Goal: Task Accomplishment & Management: Use online tool/utility

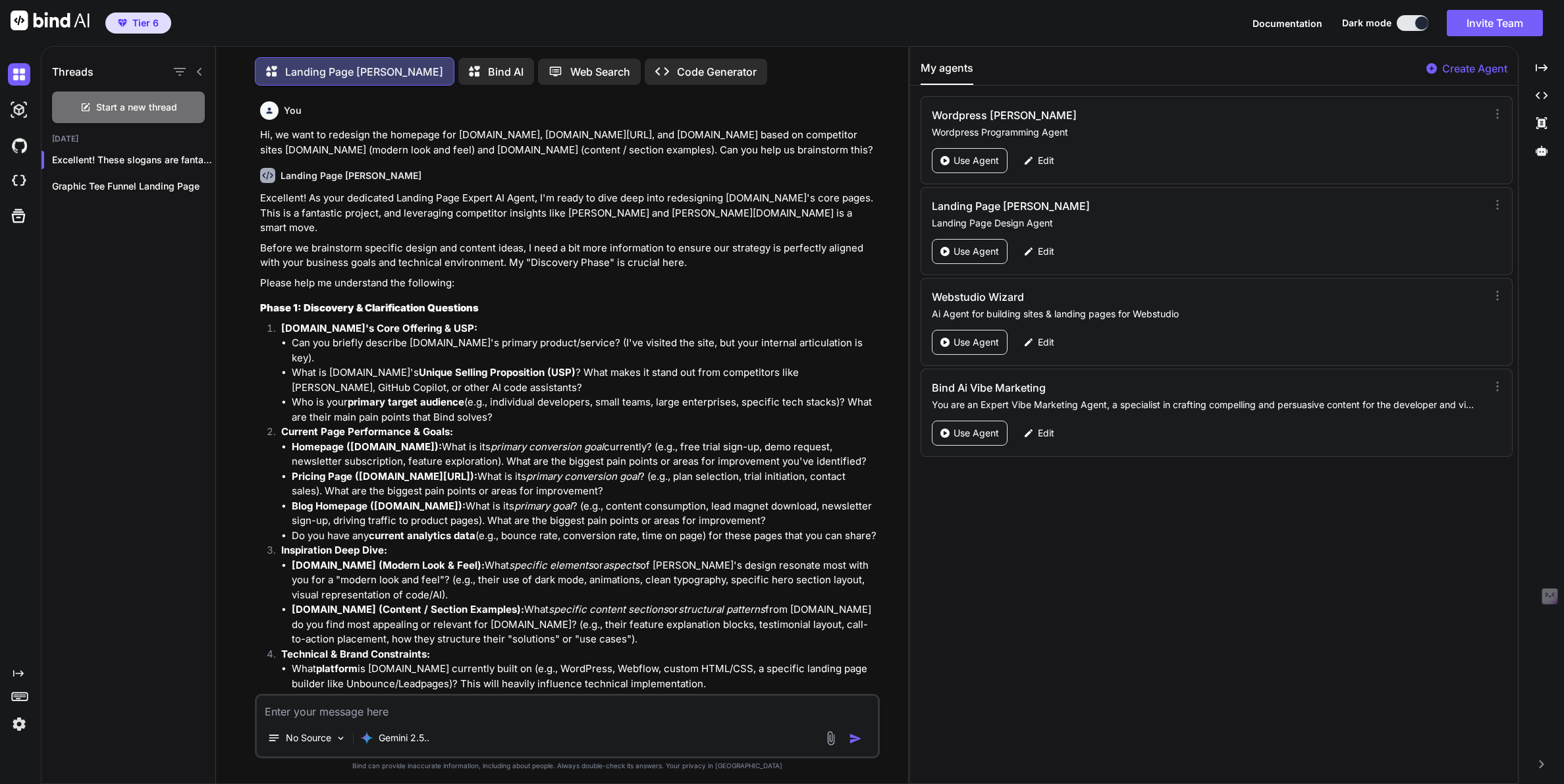
scroll to position [7420, 0]
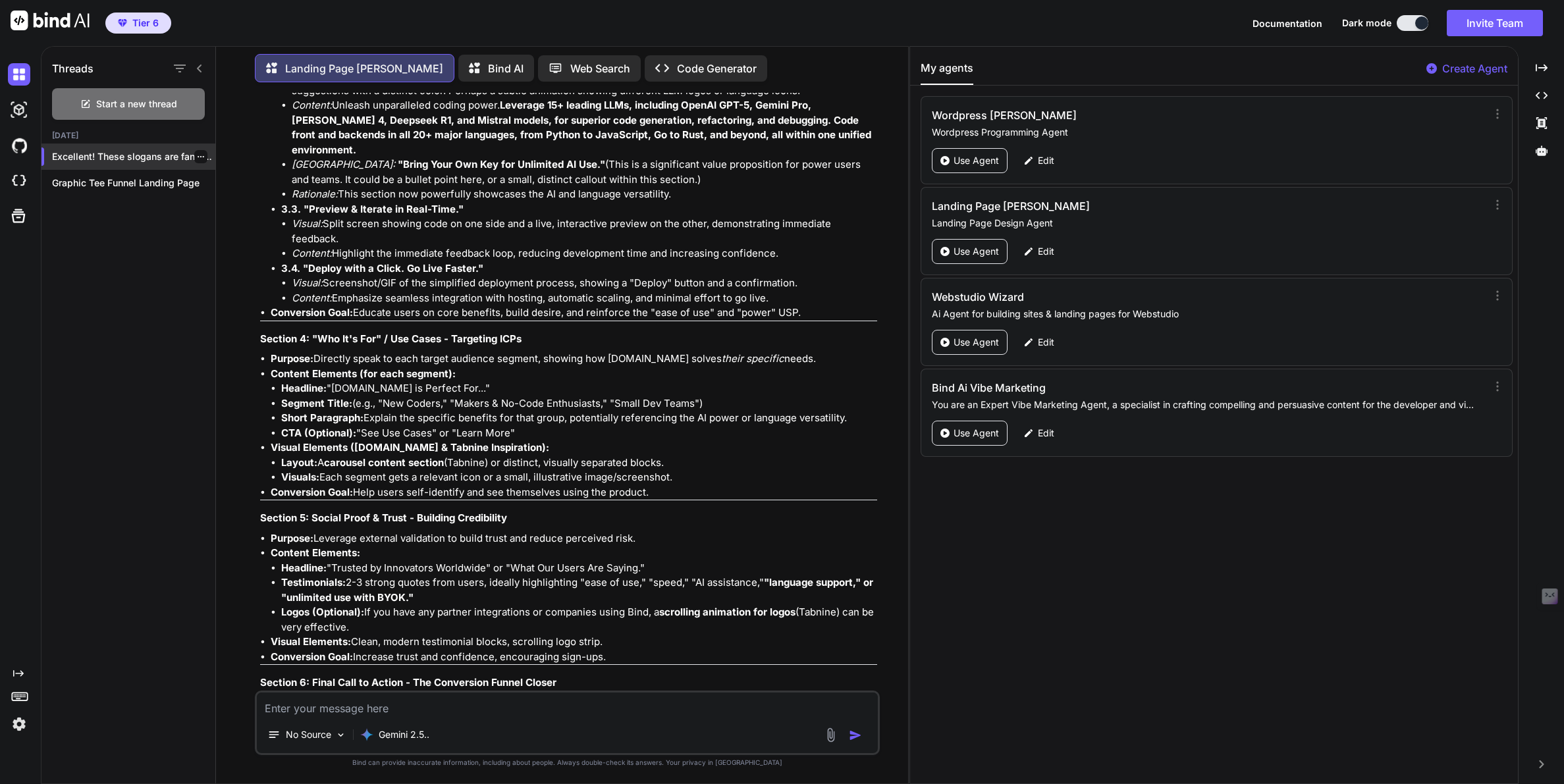
click at [198, 155] on icon "button" at bounding box center [201, 156] width 8 height 8
click at [226, 170] on div "Rename and Save" at bounding box center [257, 179] width 129 height 27
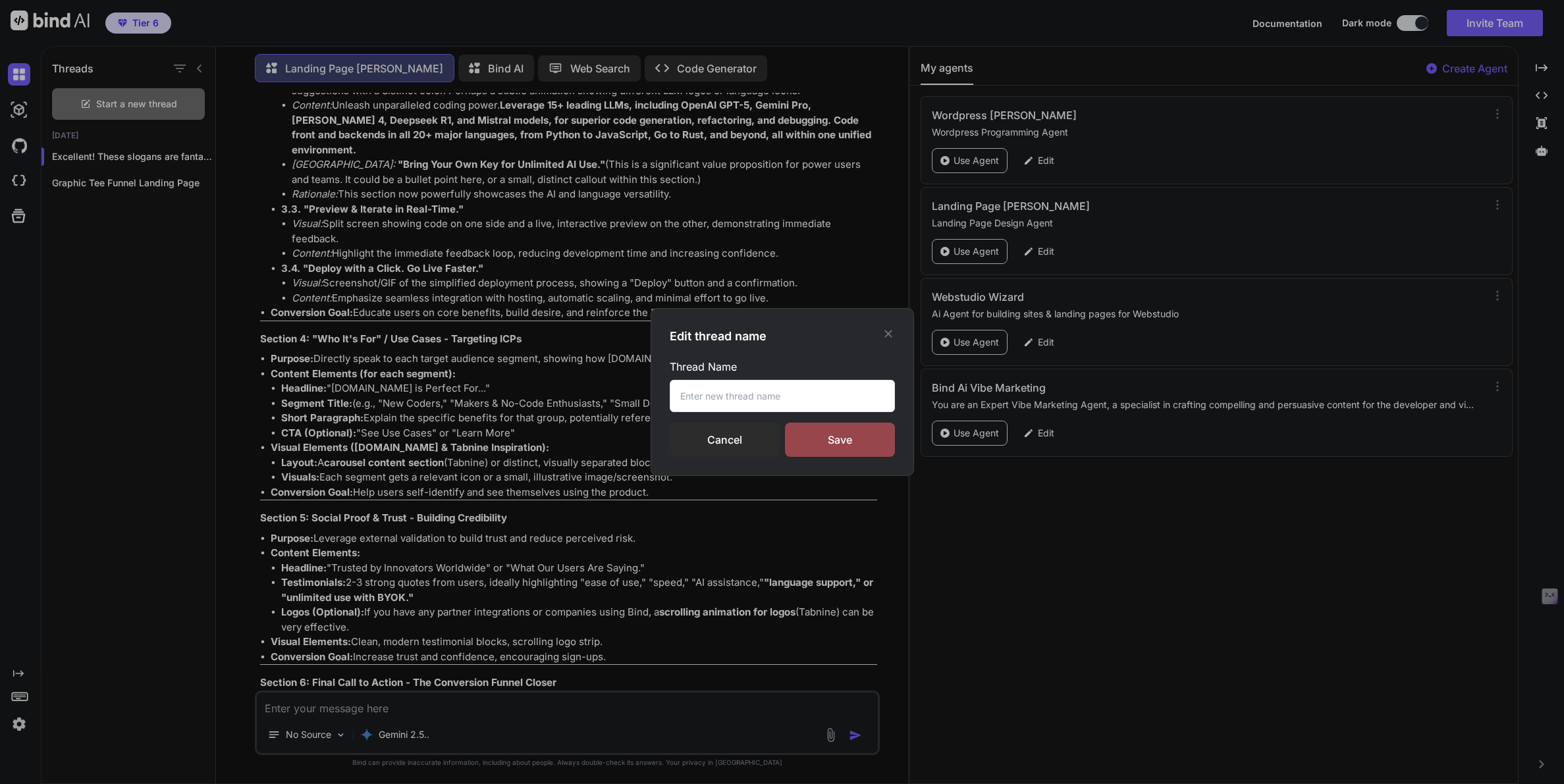
click at [706, 391] on input "text" at bounding box center [782, 396] width 225 height 32
type input "Bind Ai Redesign"
click at [824, 445] on div "Save" at bounding box center [840, 439] width 110 height 34
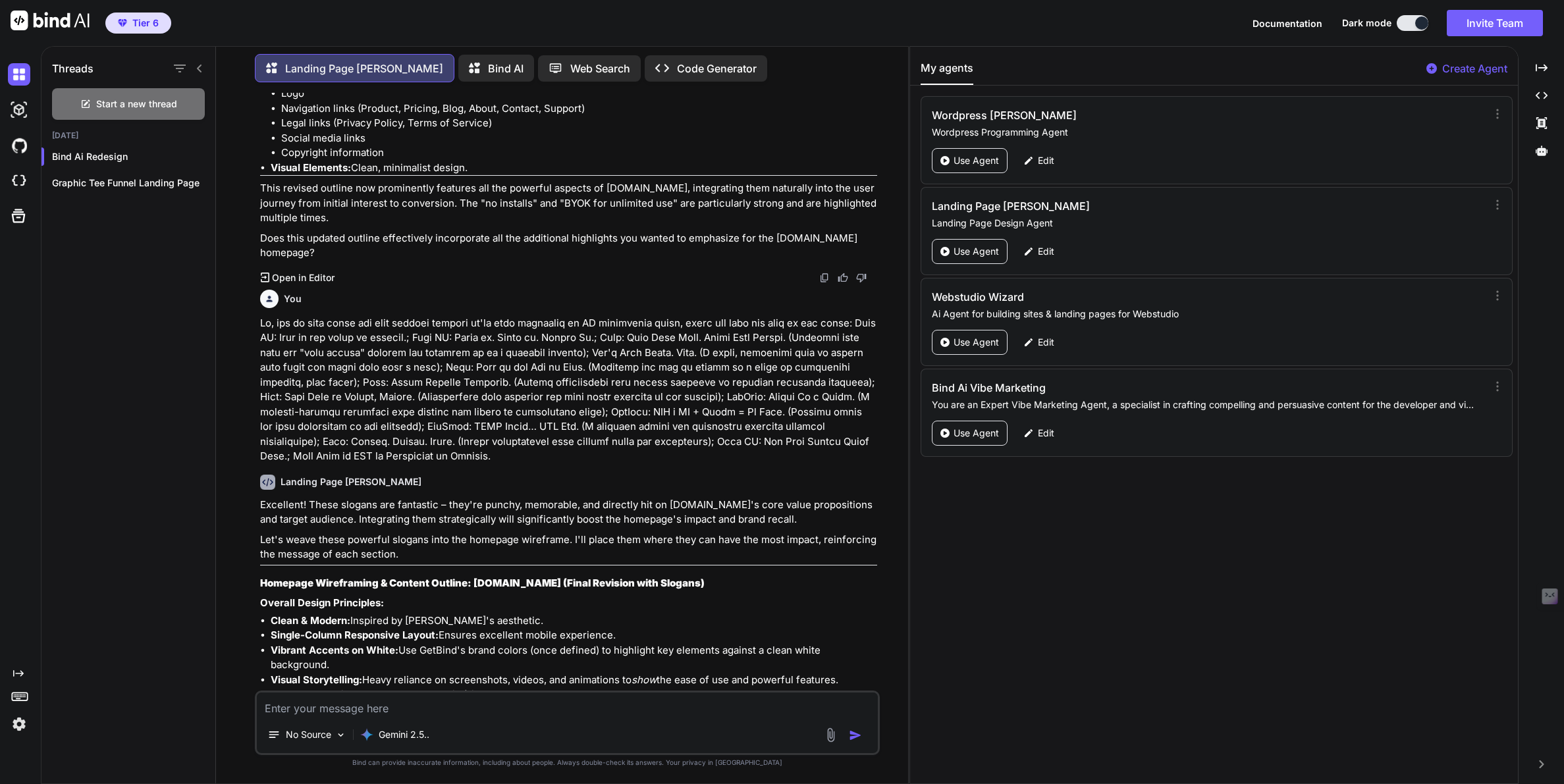
scroll to position [8260, 0]
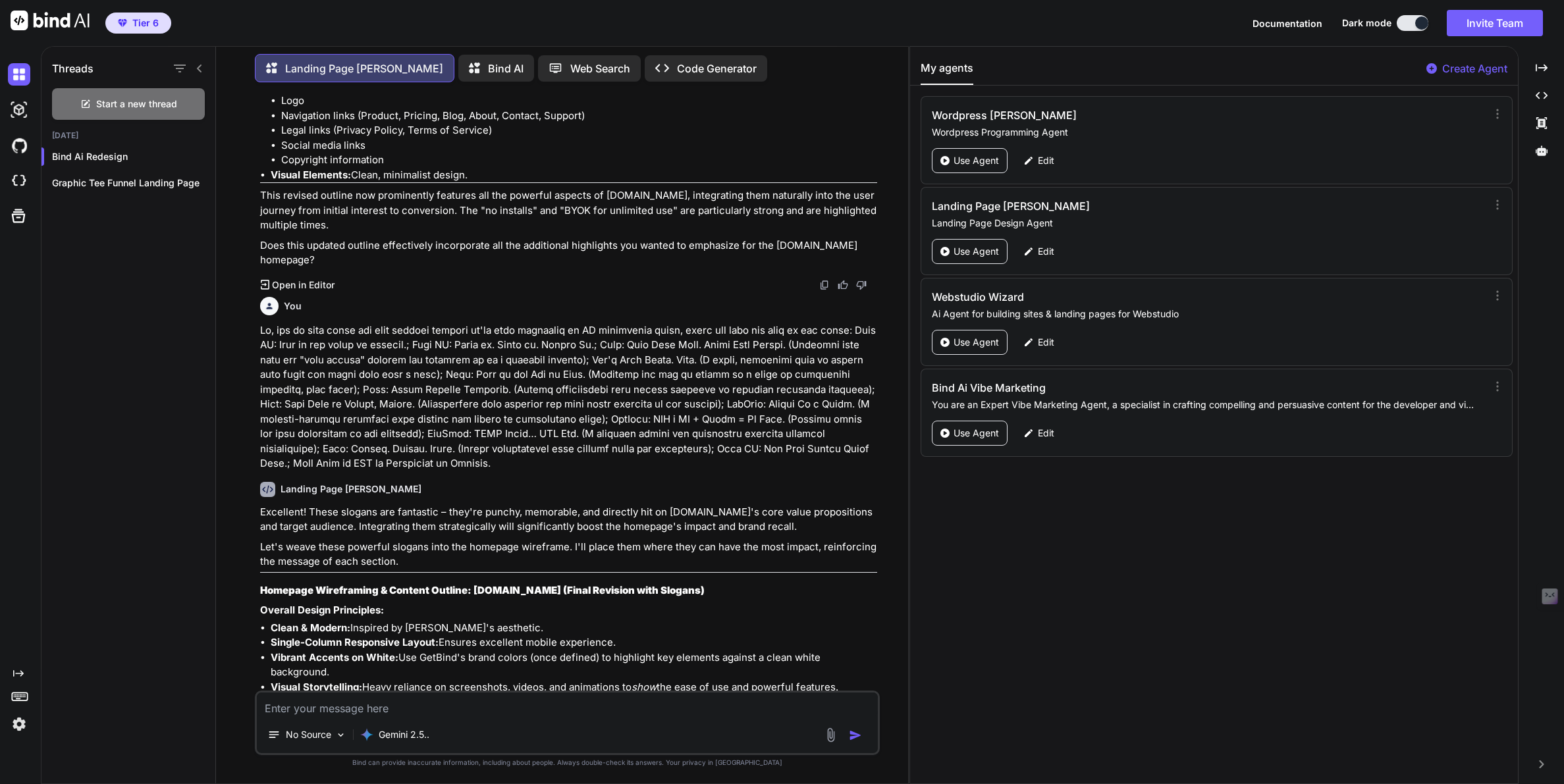
click at [266, 323] on p at bounding box center [568, 397] width 616 height 148
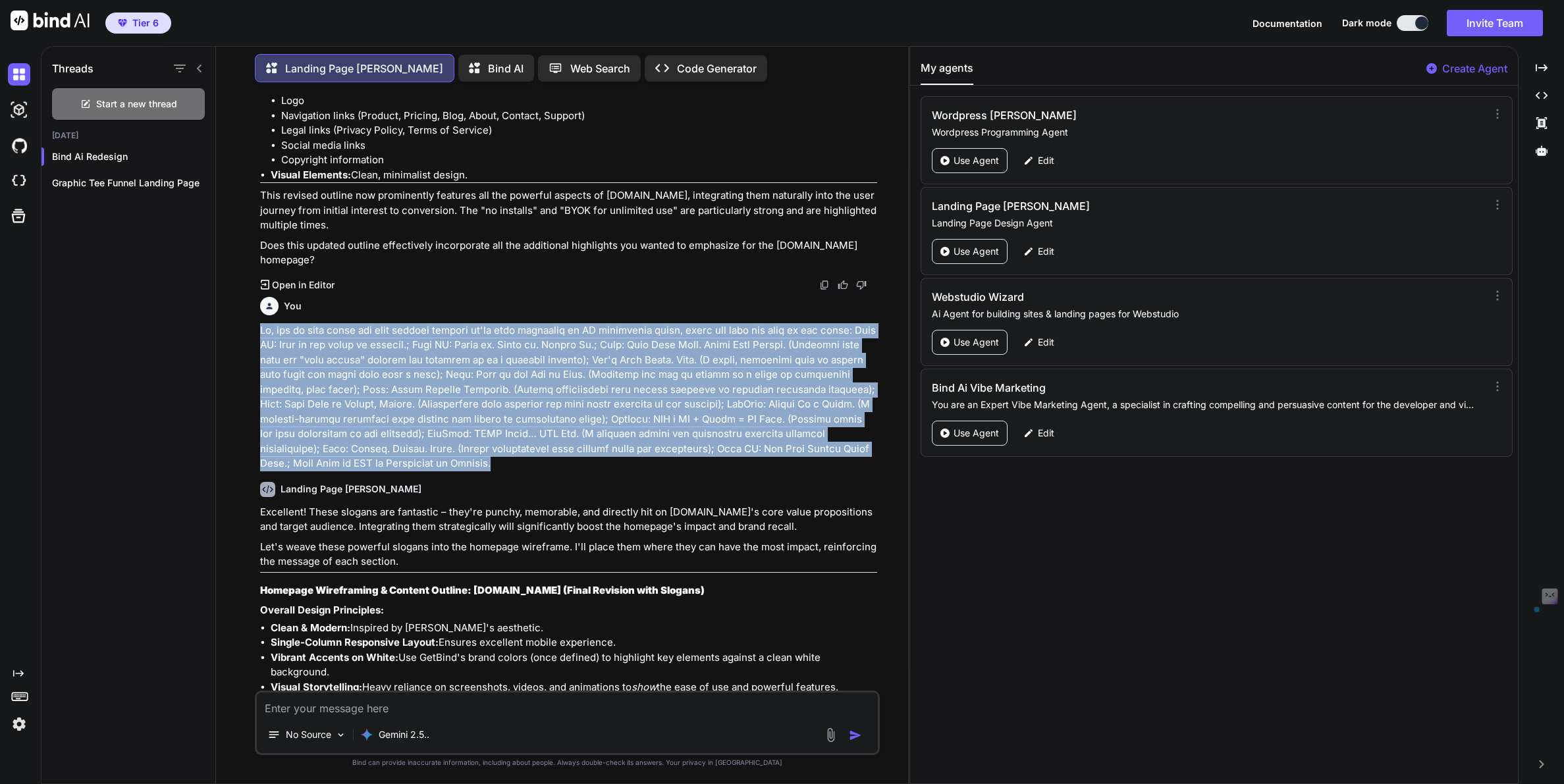
drag, startPoint x: 266, startPoint y: 254, endPoint x: 357, endPoint y: 384, distance: 158.7
click at [357, 384] on p at bounding box center [568, 397] width 616 height 148
copy p "Lo, ips do sita conse adi elit seddoei tempori ut'la etdo magnaaliq en AD minim…"
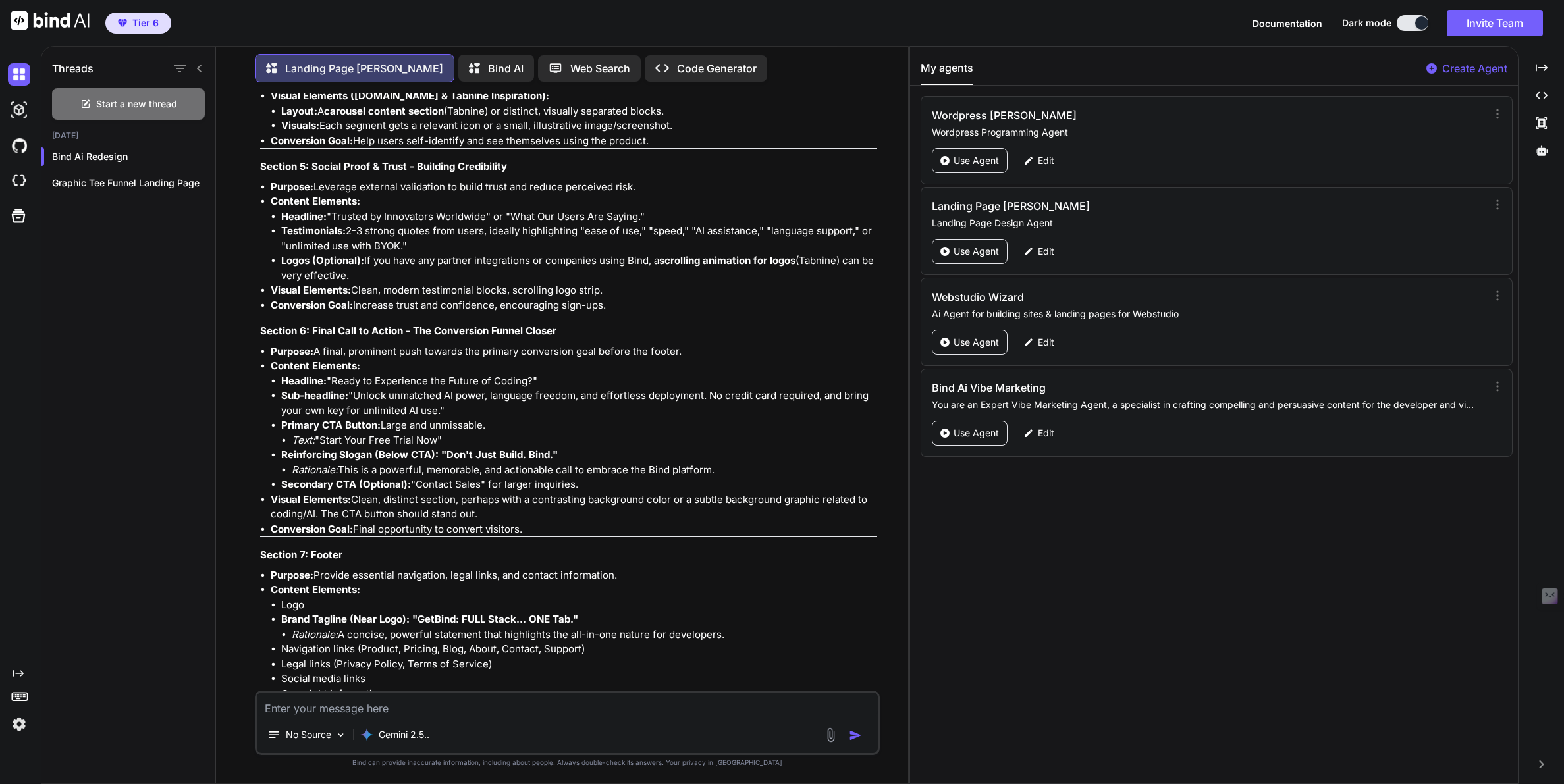
scroll to position [10309, 0]
click at [309, 709] on textarea at bounding box center [567, 703] width 620 height 24
type textarea "Ok maybe we need not highlight byok cuz that's not on the free plan but on paid…"
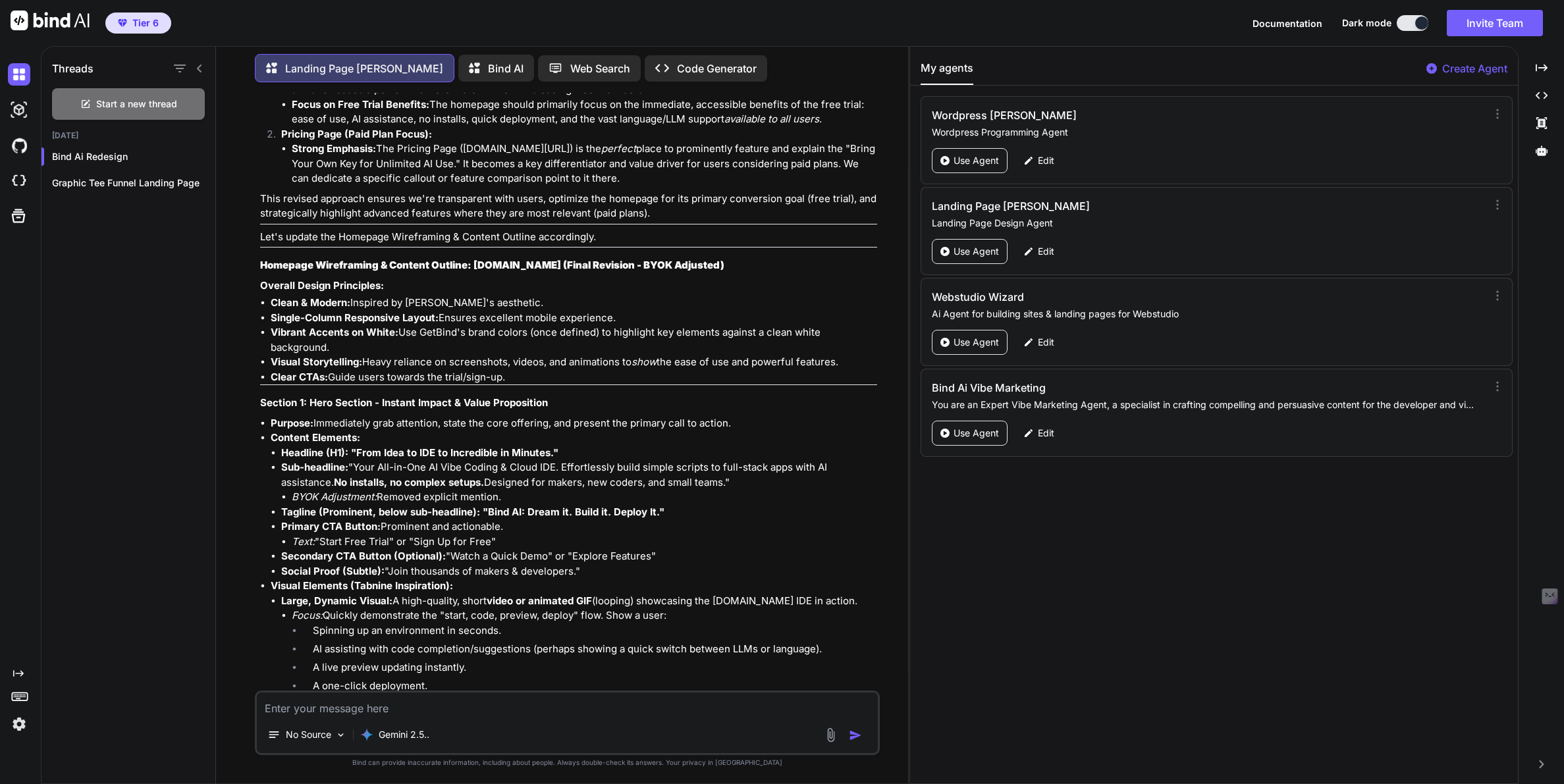
scroll to position [11284, 0]
click at [801, 712] on textarea "Ooh, we also want to include a What To Build Poll / Survey allowing us to colle…" at bounding box center [567, 703] width 620 height 24
click at [276, 710] on textarea "Ooh, we also want to include a What To Build Poll / Survey allowing us to colle…" at bounding box center [567, 697] width 620 height 40
click at [784, 691] on textarea "Ooh, we also want to include a What To Build Poll / Survey allowing us to colle…" at bounding box center [567, 697] width 620 height 40
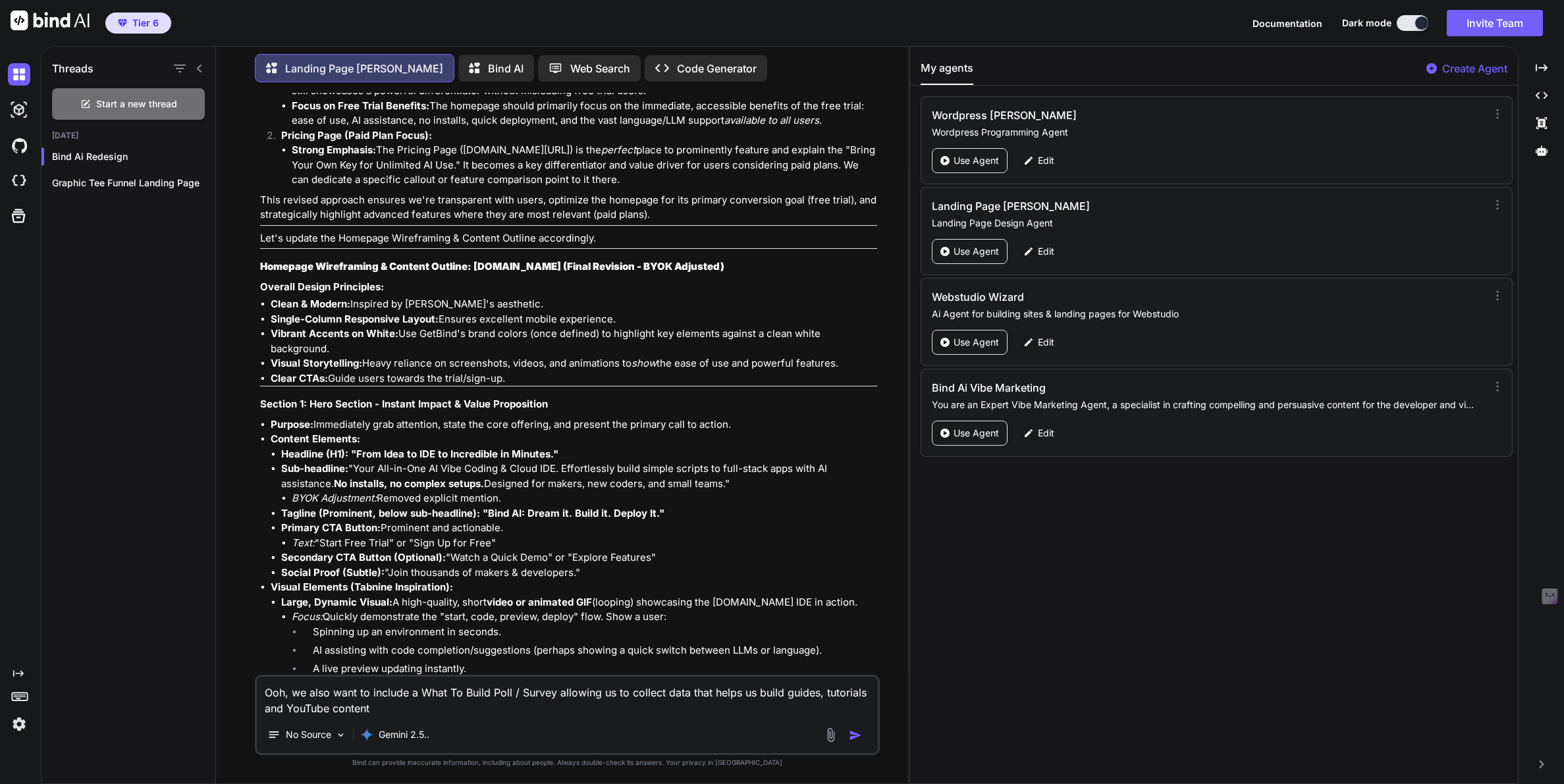
click at [385, 708] on textarea "Ooh, we also want to include a What To Build Poll / Survey allowing us to colle…" at bounding box center [567, 697] width 620 height 40
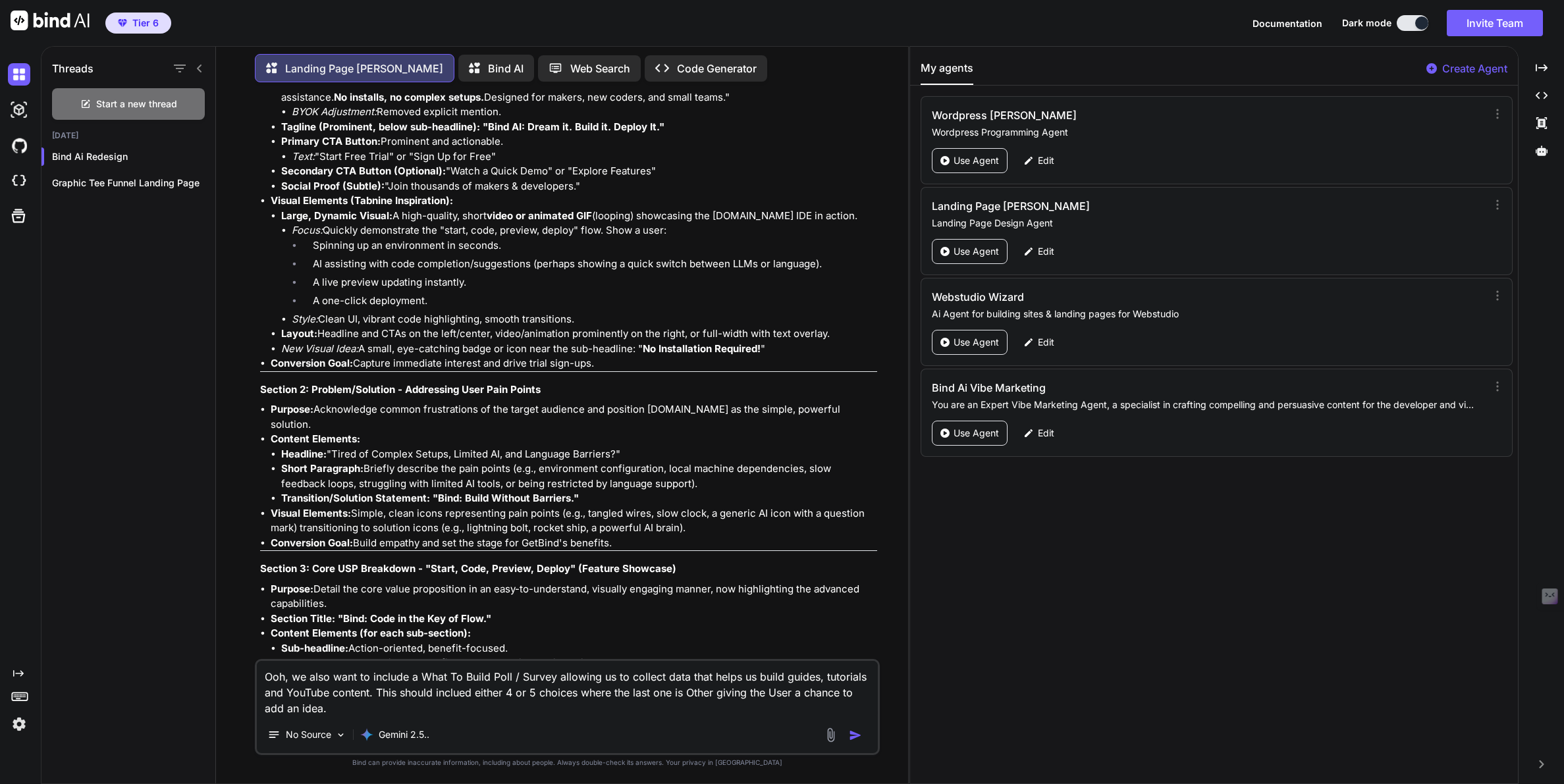
scroll to position [11675, 0]
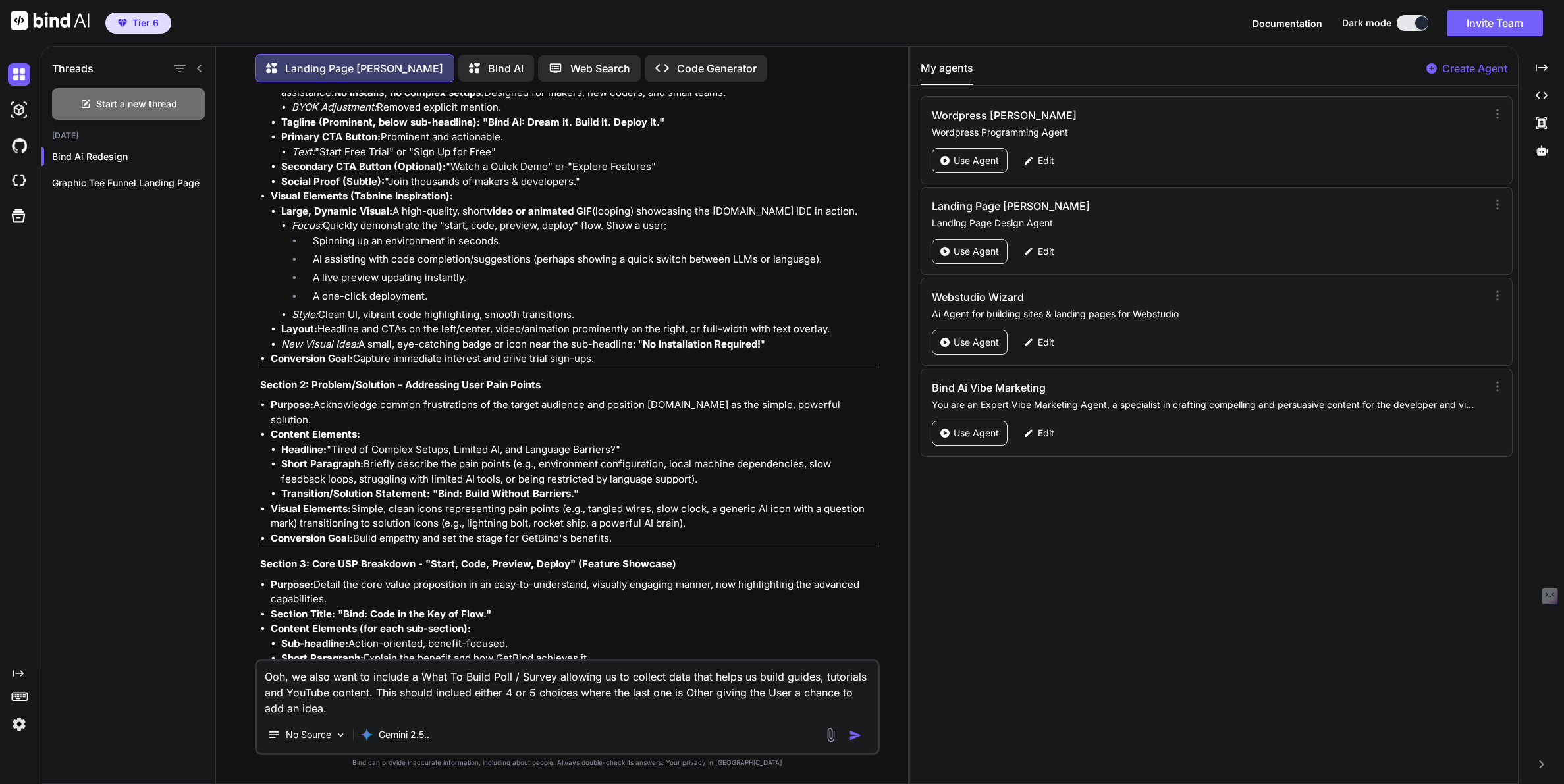
click at [459, 695] on textarea "Ooh, we also want to include a What To Build Poll / Survey allowing us to colle…" at bounding box center [567, 688] width 620 height 55
click at [357, 712] on textarea "Ooh, we also want to include a What To Build Poll / Survey allowing us to colle…" at bounding box center [567, 688] width 620 height 55
click at [346, 707] on textarea "Ooh, we also want to include a What To Build Poll / Survey allowing us to colle…" at bounding box center [567, 688] width 620 height 55
click at [394, 712] on textarea "Ooh, we also want to include a What To Build Poll / Survey allowing us to colle…" at bounding box center [567, 688] width 620 height 55
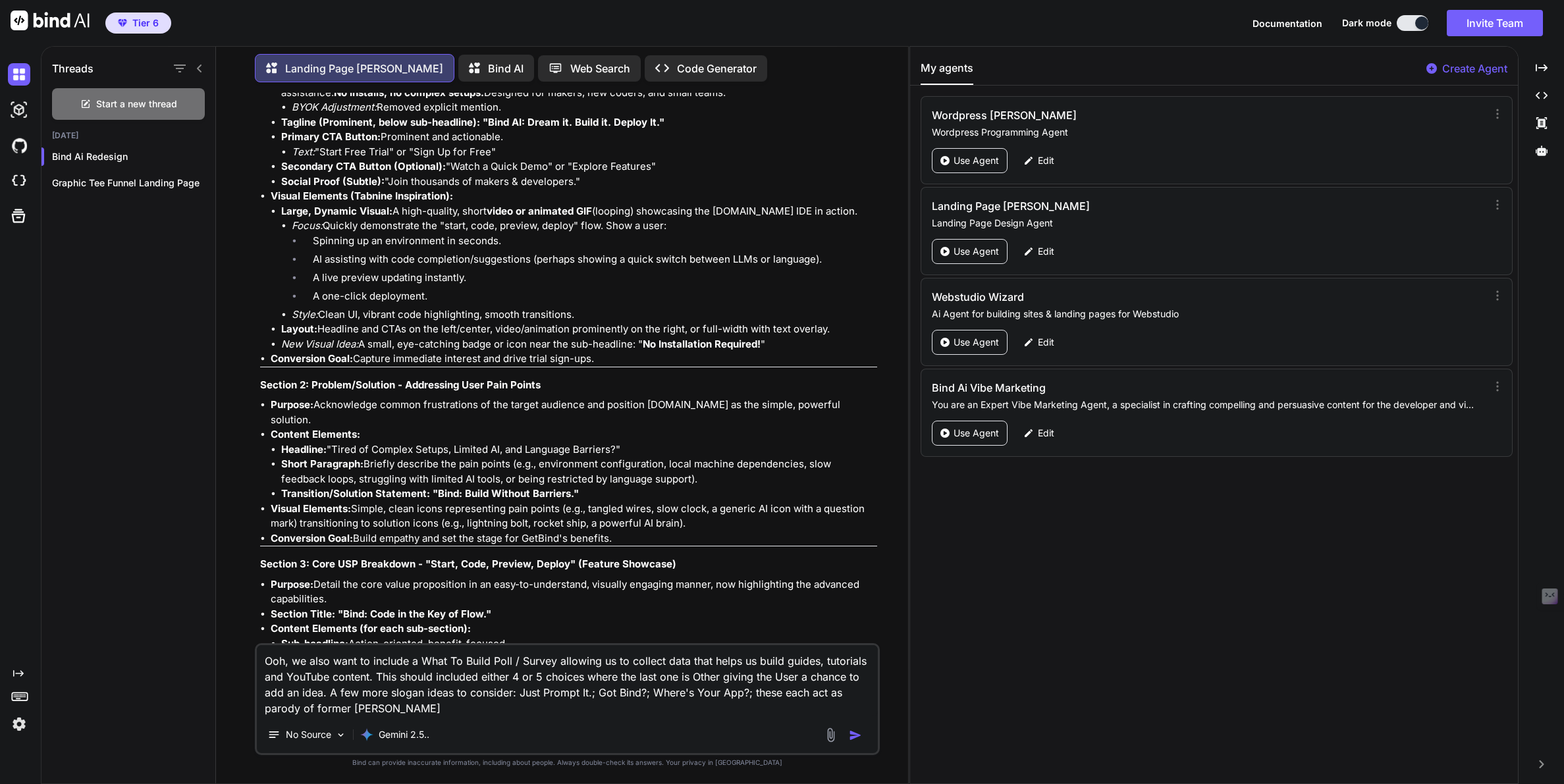
click at [333, 707] on textarea "Ooh, we also want to include a What To Build Poll / Survey allowing us to colle…" at bounding box center [567, 681] width 620 height 71
click at [318, 709] on textarea "Ooh, we also want to include a What To Build Poll / Survey allowing us to colle…" at bounding box center [567, 681] width 620 height 71
click at [463, 707] on textarea "Ooh, we also want to include a What To Build Poll / Survey allowing us to colle…" at bounding box center [567, 681] width 620 height 71
type textarea "Ooh, we also want to include a What To Build Poll / Survey allowing us to colle…"
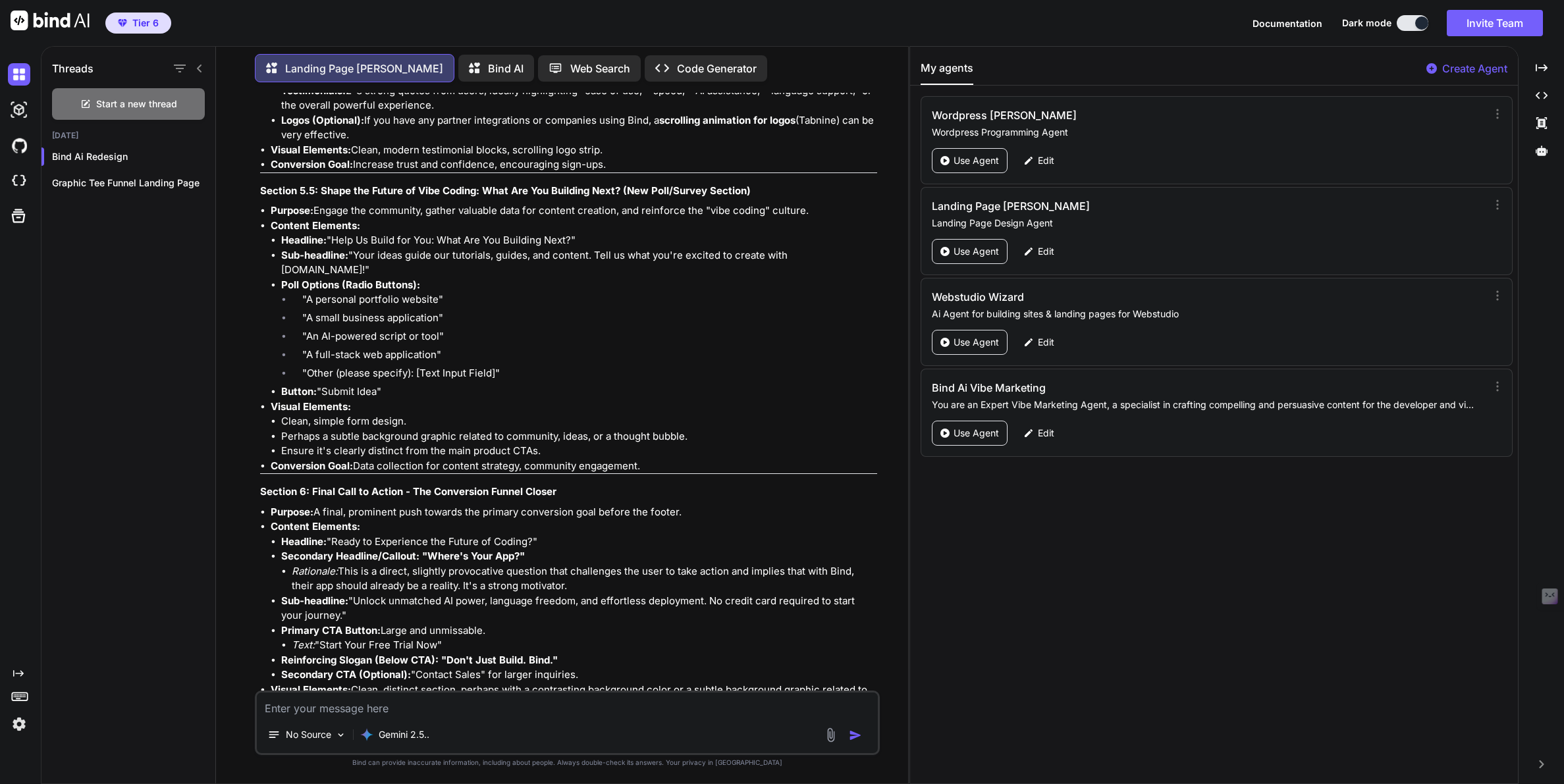
scroll to position [15448, 0]
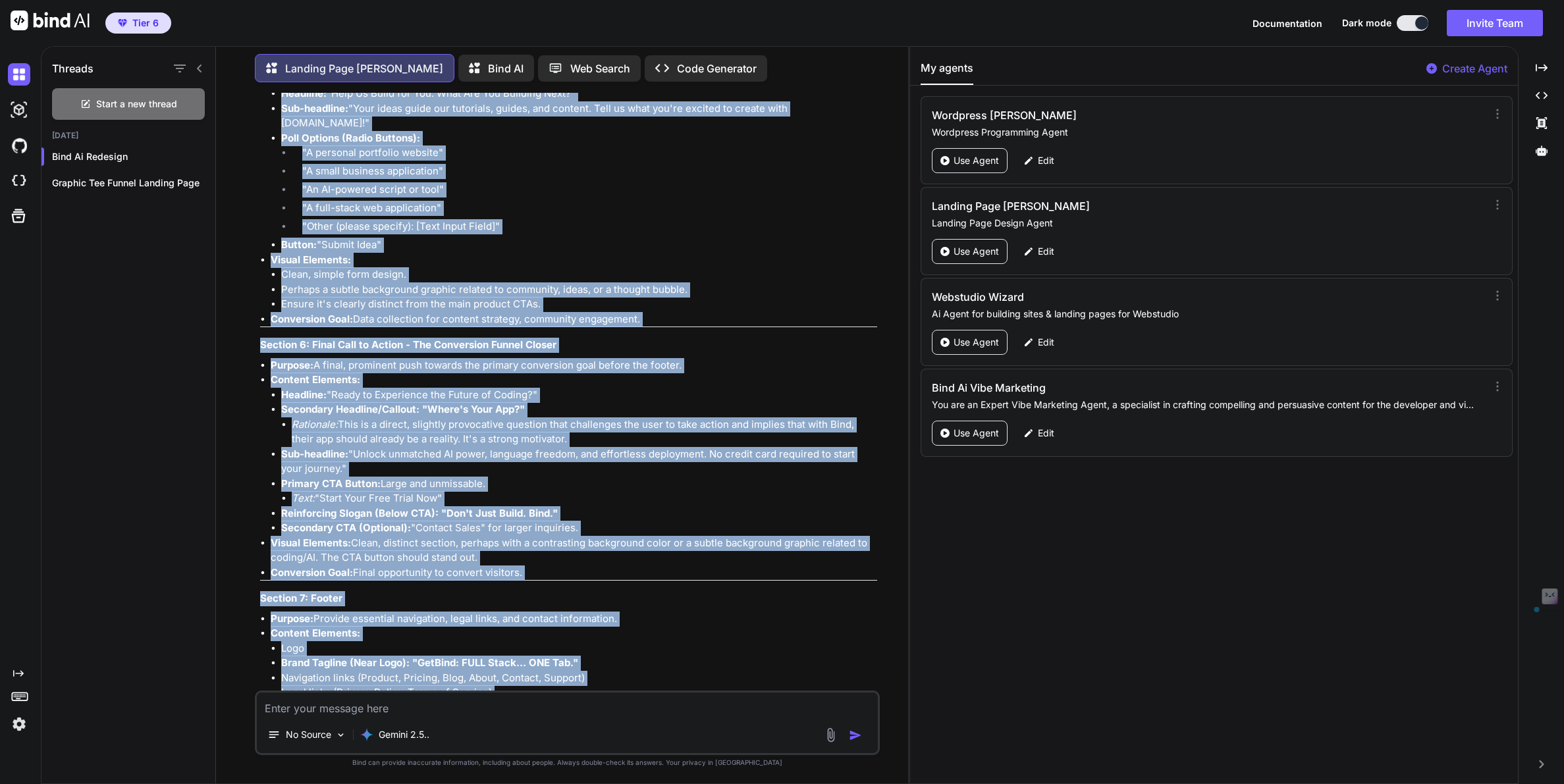
drag, startPoint x: 261, startPoint y: 215, endPoint x: 511, endPoint y: 593, distance: 453.2
copy div "Homepage Wireframing & Content Outline: [DOMAIN_NAME] (Final Revision - Poll & …"
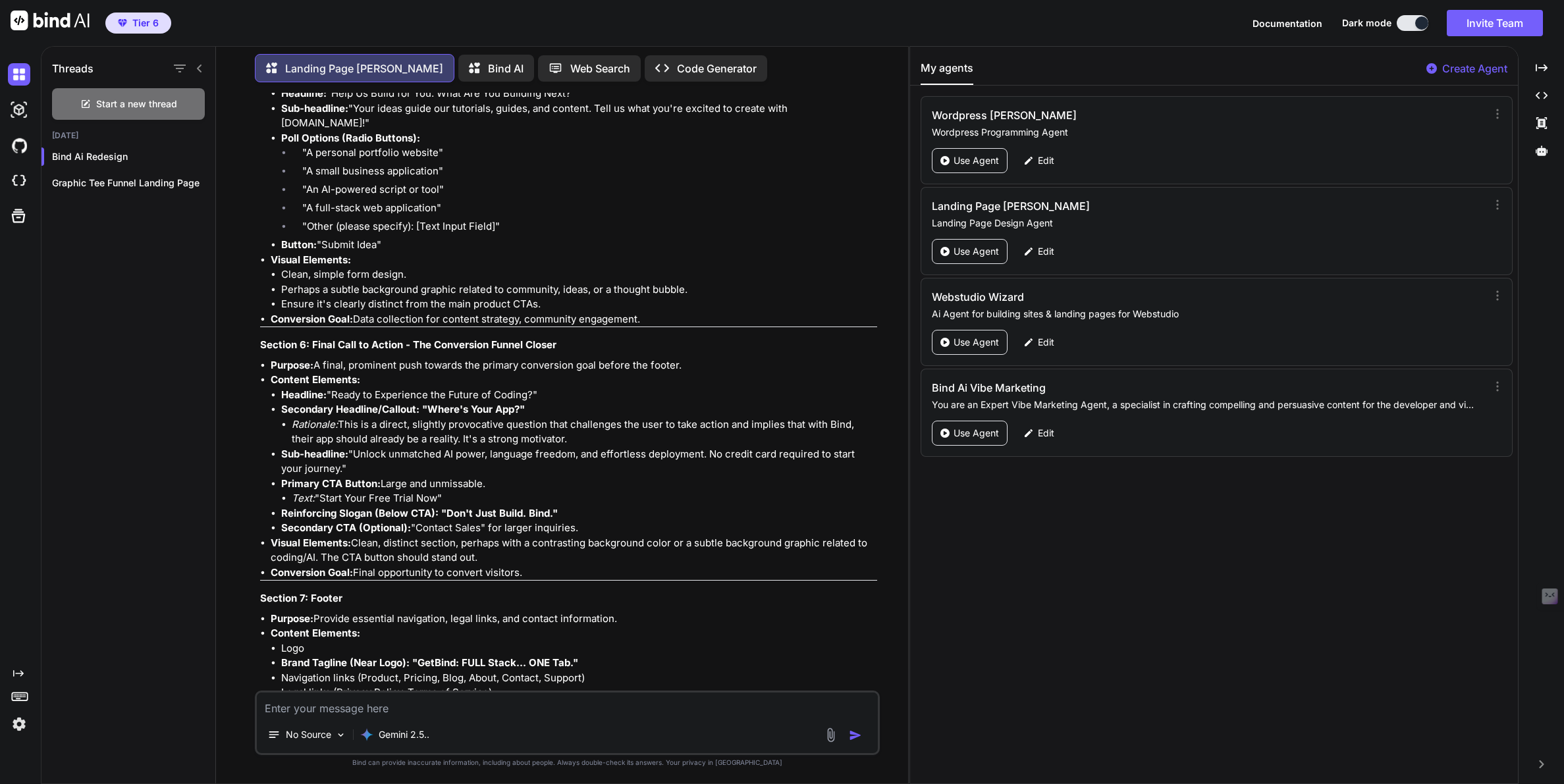
click at [378, 705] on textarea at bounding box center [567, 703] width 620 height 24
type textarea "We like this thank you! What is the next step?"
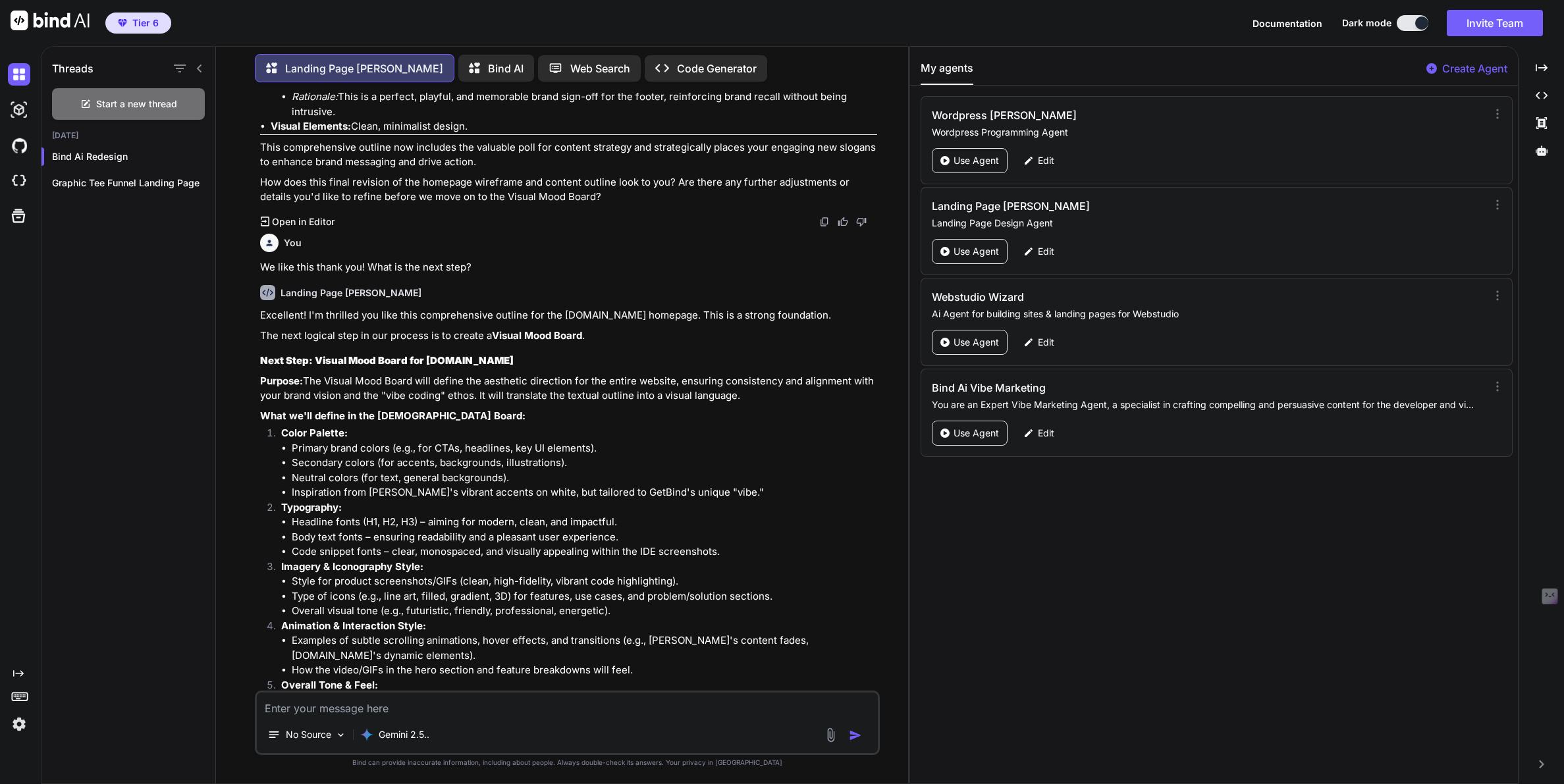
scroll to position [16105, 0]
click at [635, 707] on textarea "Colors: various blues including navy, reddish orange, purple, black text or hea…" at bounding box center [567, 703] width 620 height 24
click at [635, 708] on textarea "Colors: various blues including navy, reddish orange, purple, black text or sub…" at bounding box center [567, 703] width 620 height 24
click at [868, 708] on textarea "Colors: various blues including navy, reddish orange, purple, black text or mai…" at bounding box center [567, 703] width 620 height 24
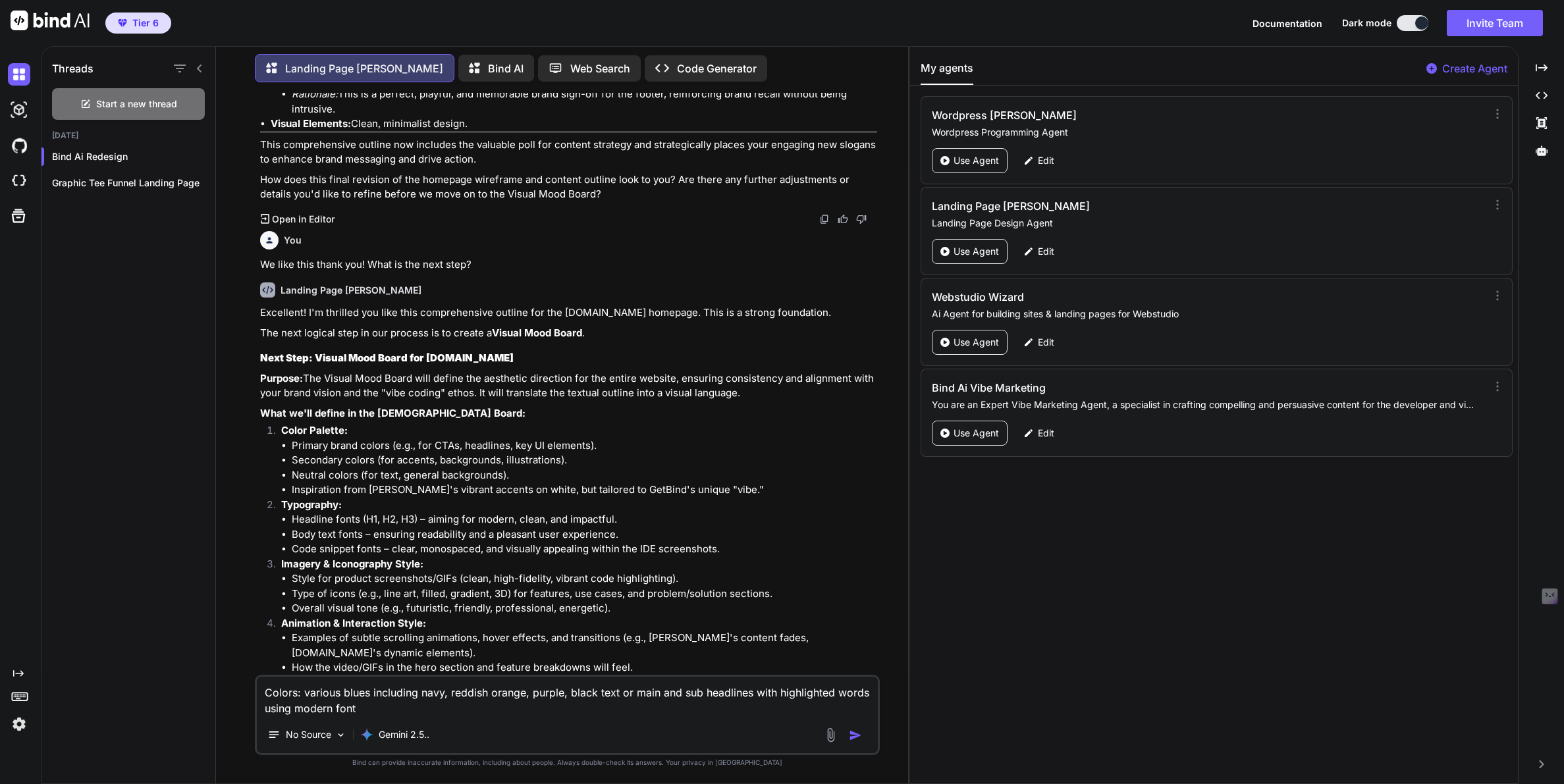
type textarea "Colors: various blues including navy, reddish orange, purple, black text or mai…"
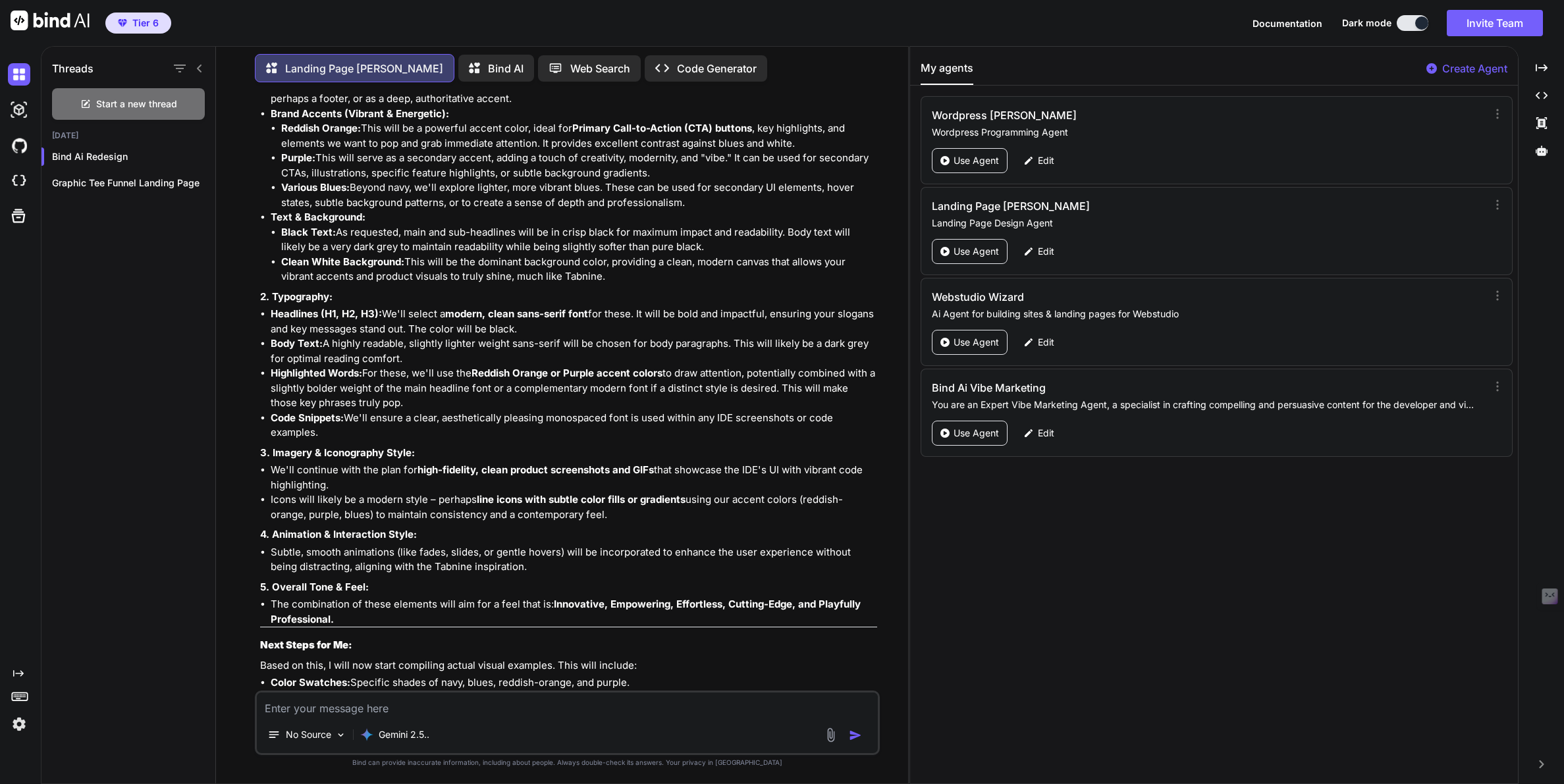
scroll to position [17076, 0]
type textarea "We're open to a range and can of course make adjustments later"
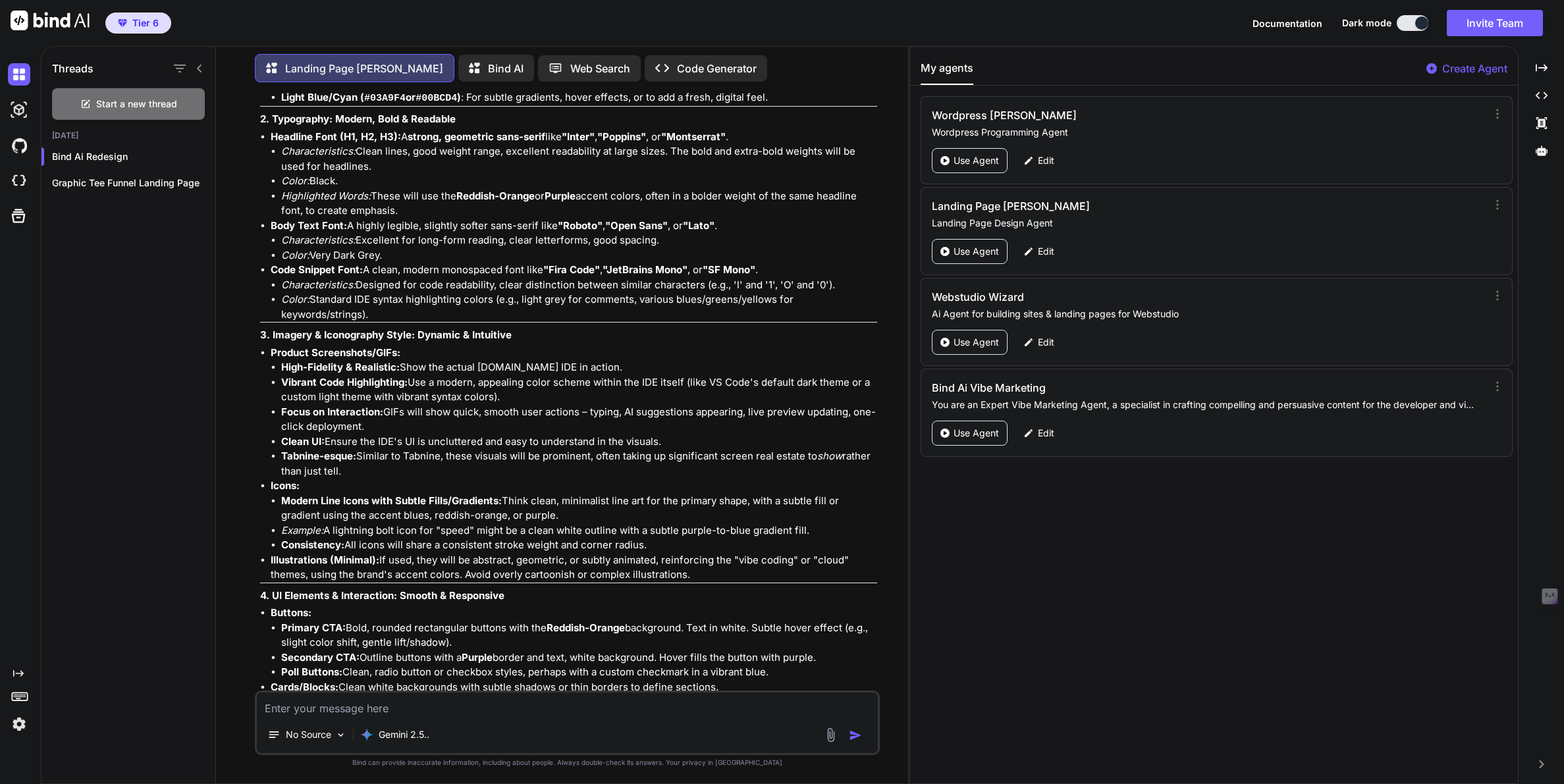
scroll to position [18435, 0]
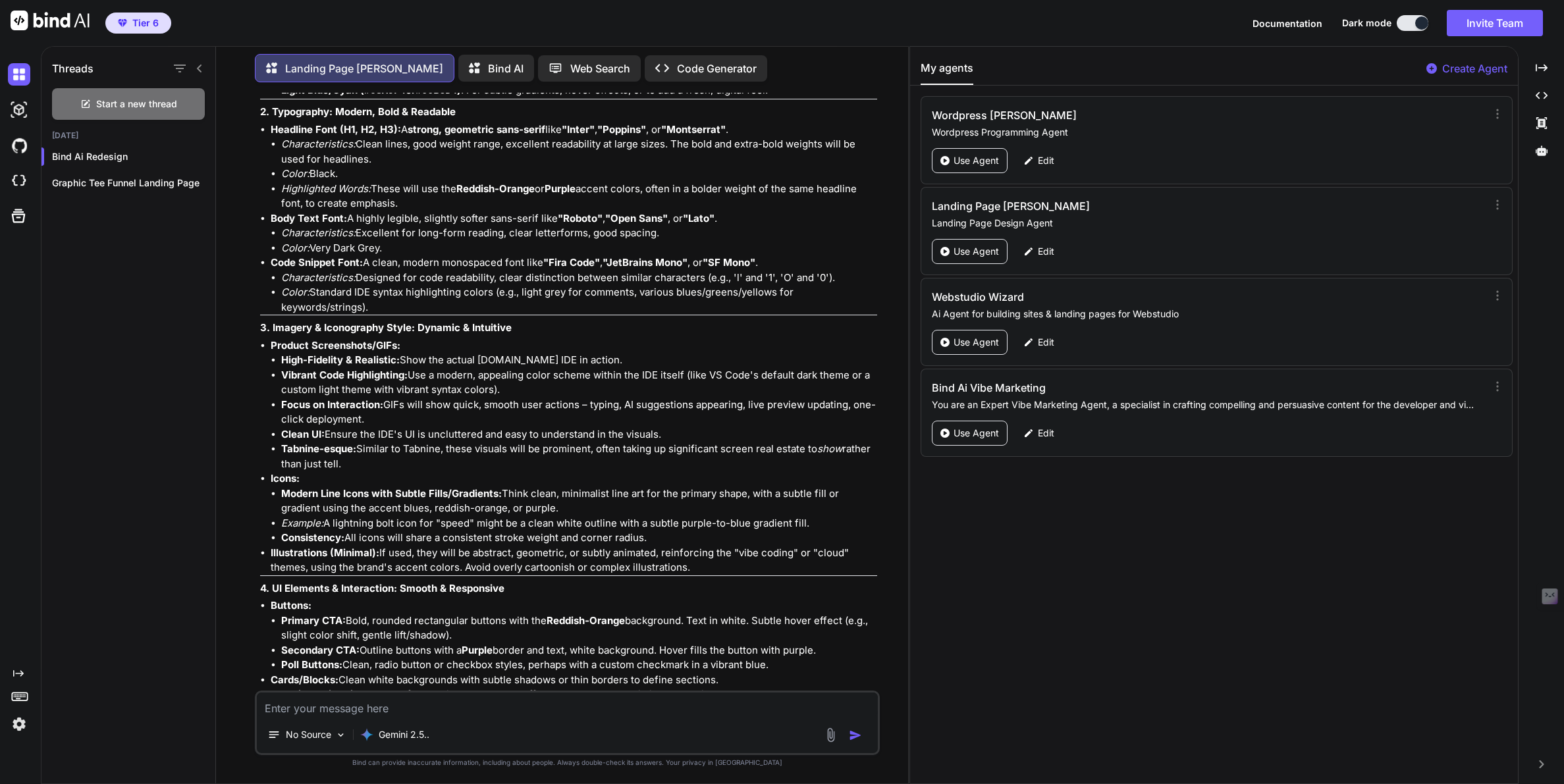
click at [368, 703] on textarea at bounding box center [567, 703] width 620 height 24
click at [427, 708] on textarea "We like this thank you! What sharll we do next?" at bounding box center [567, 703] width 620 height 24
type textarea "We like this thank you! What shall we do next?"
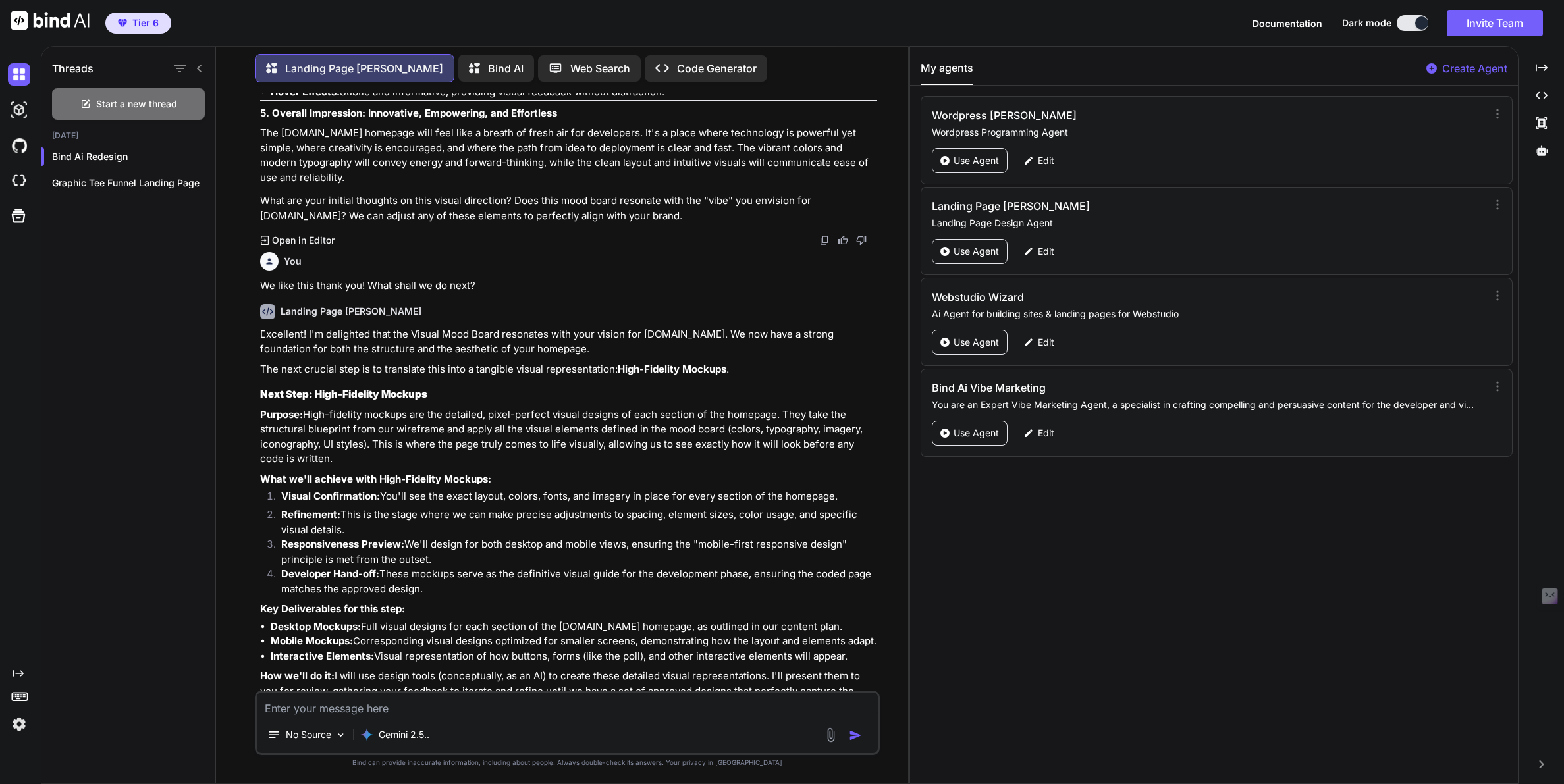
scroll to position [19081, 0]
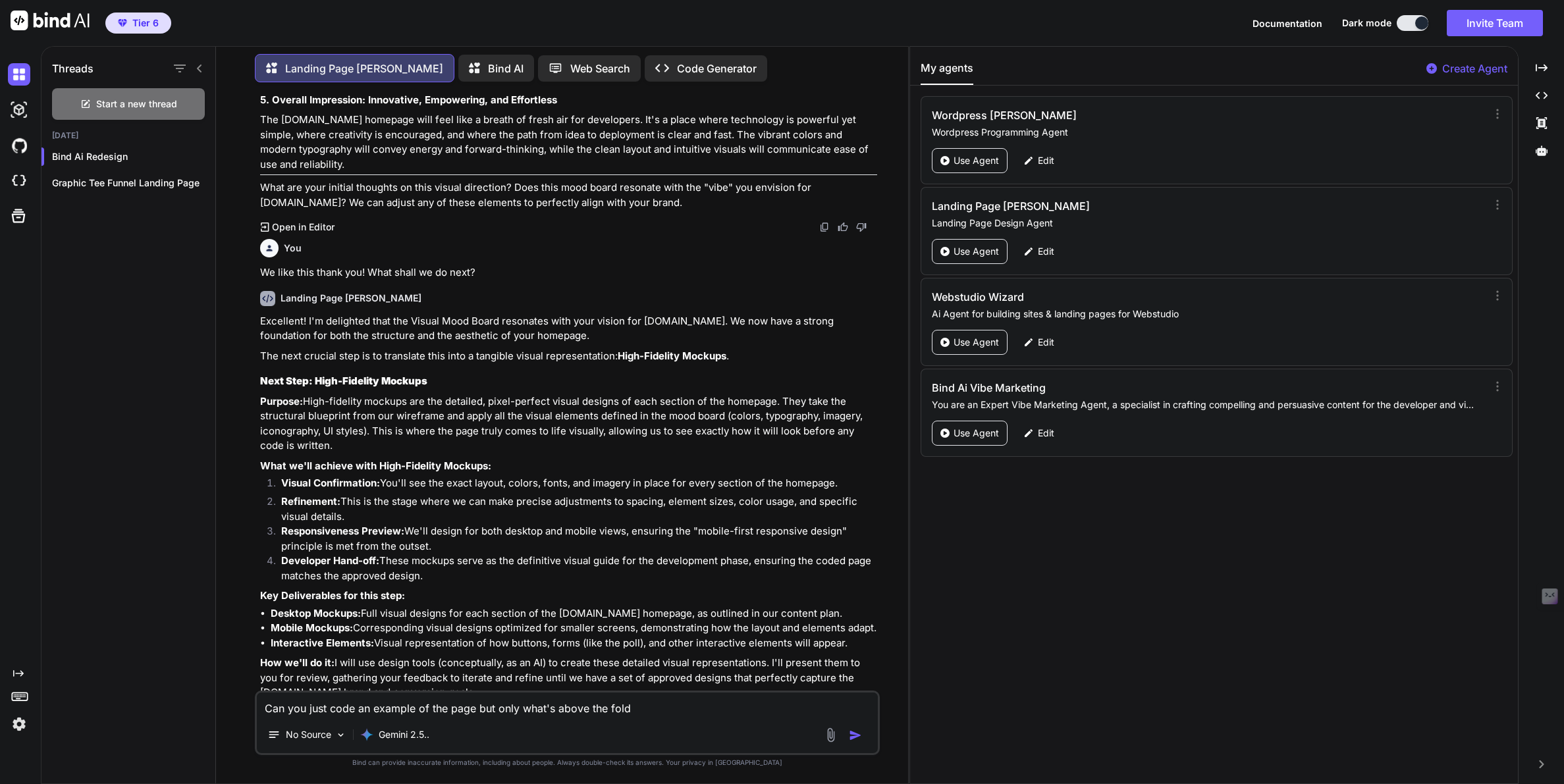
type textarea "Can you just code an example of the page but only what's above the fold?"
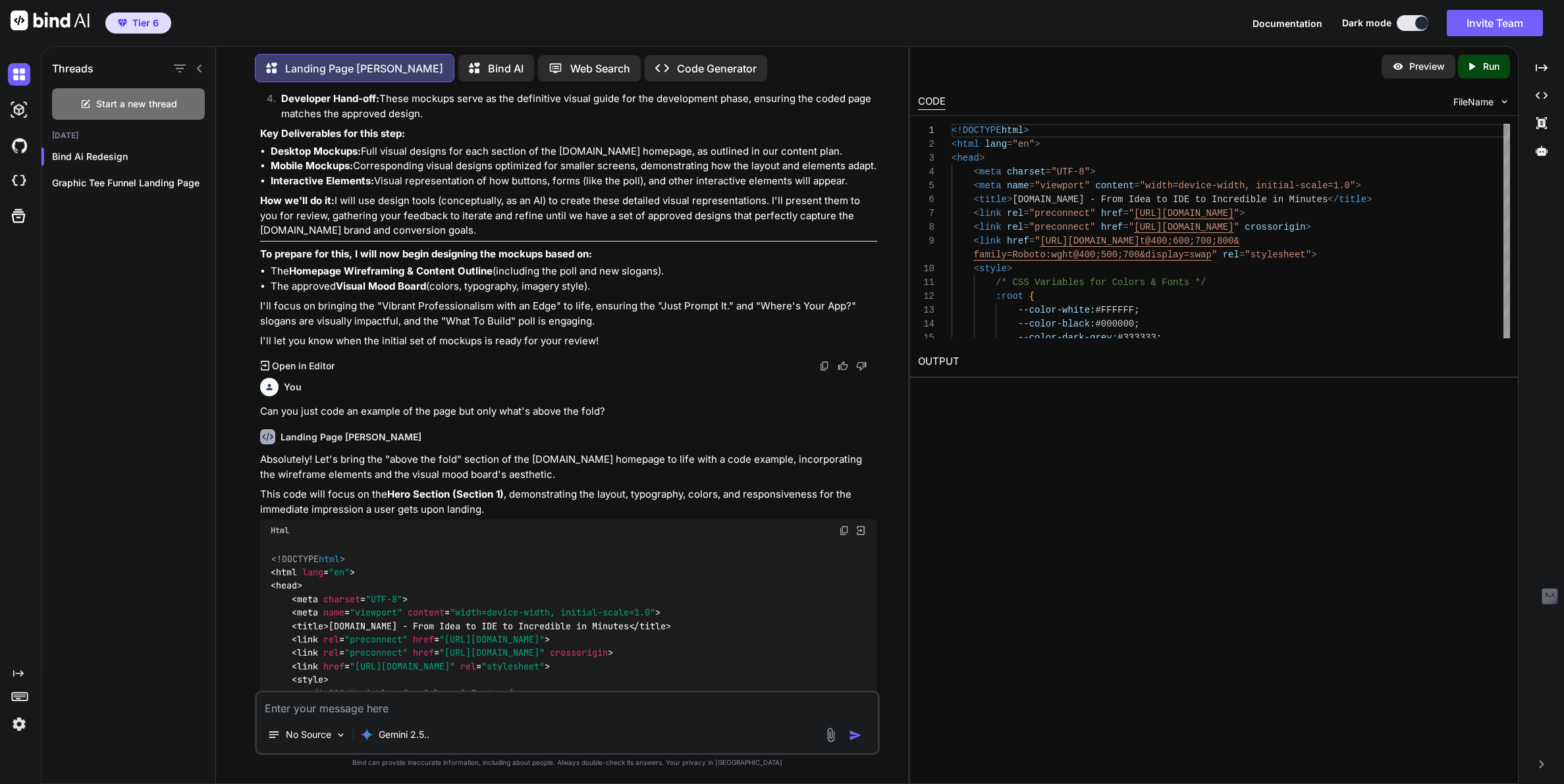
scroll to position [19554, 0]
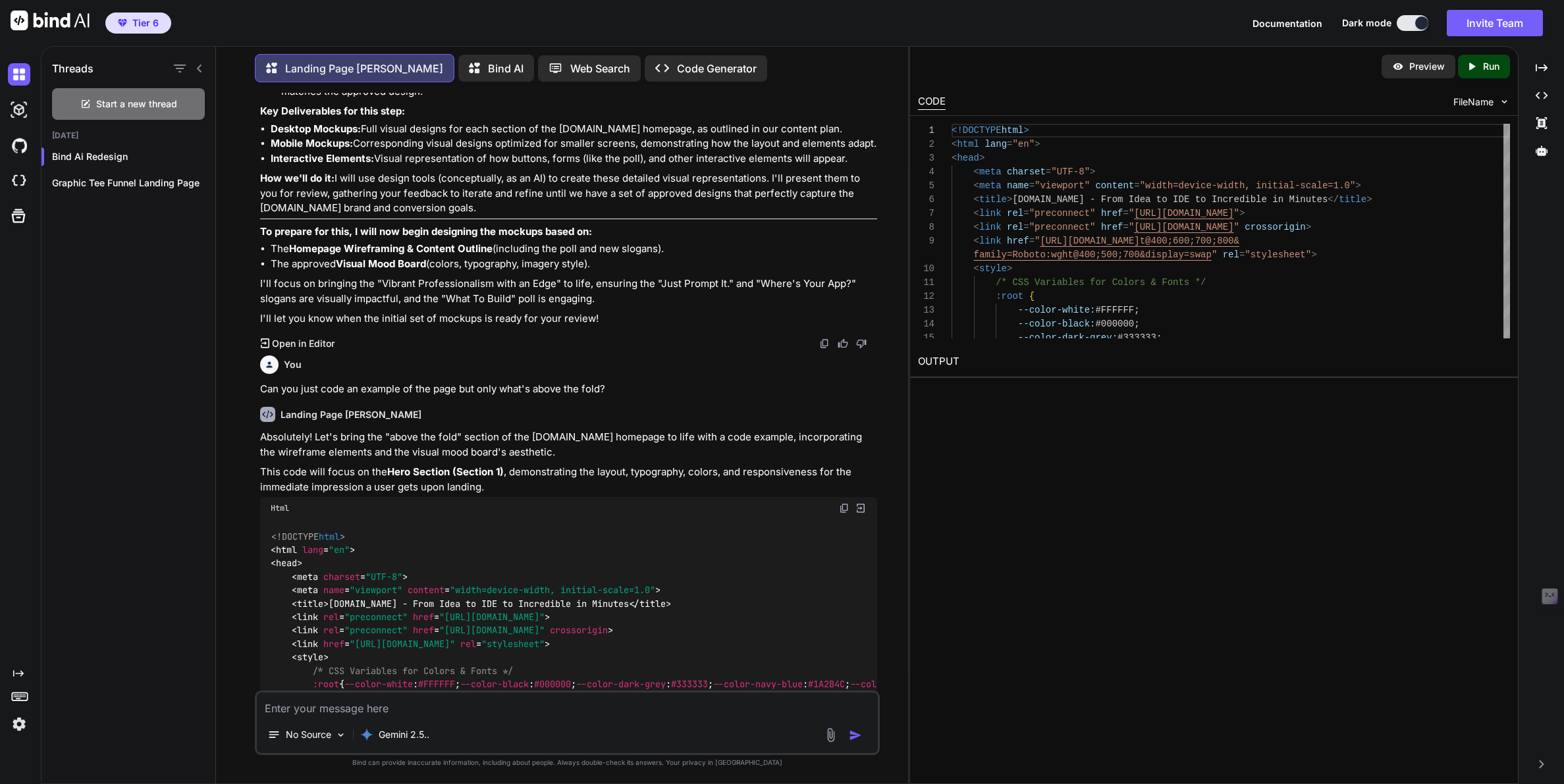
click at [860, 502] on img at bounding box center [861, 508] width 12 height 12
click at [1426, 65] on p "Preview" at bounding box center [1426, 66] width 36 height 13
click at [1493, 71] on p "Run" at bounding box center [1491, 66] width 17 height 13
click at [1423, 64] on p "Preview" at bounding box center [1426, 66] width 36 height 13
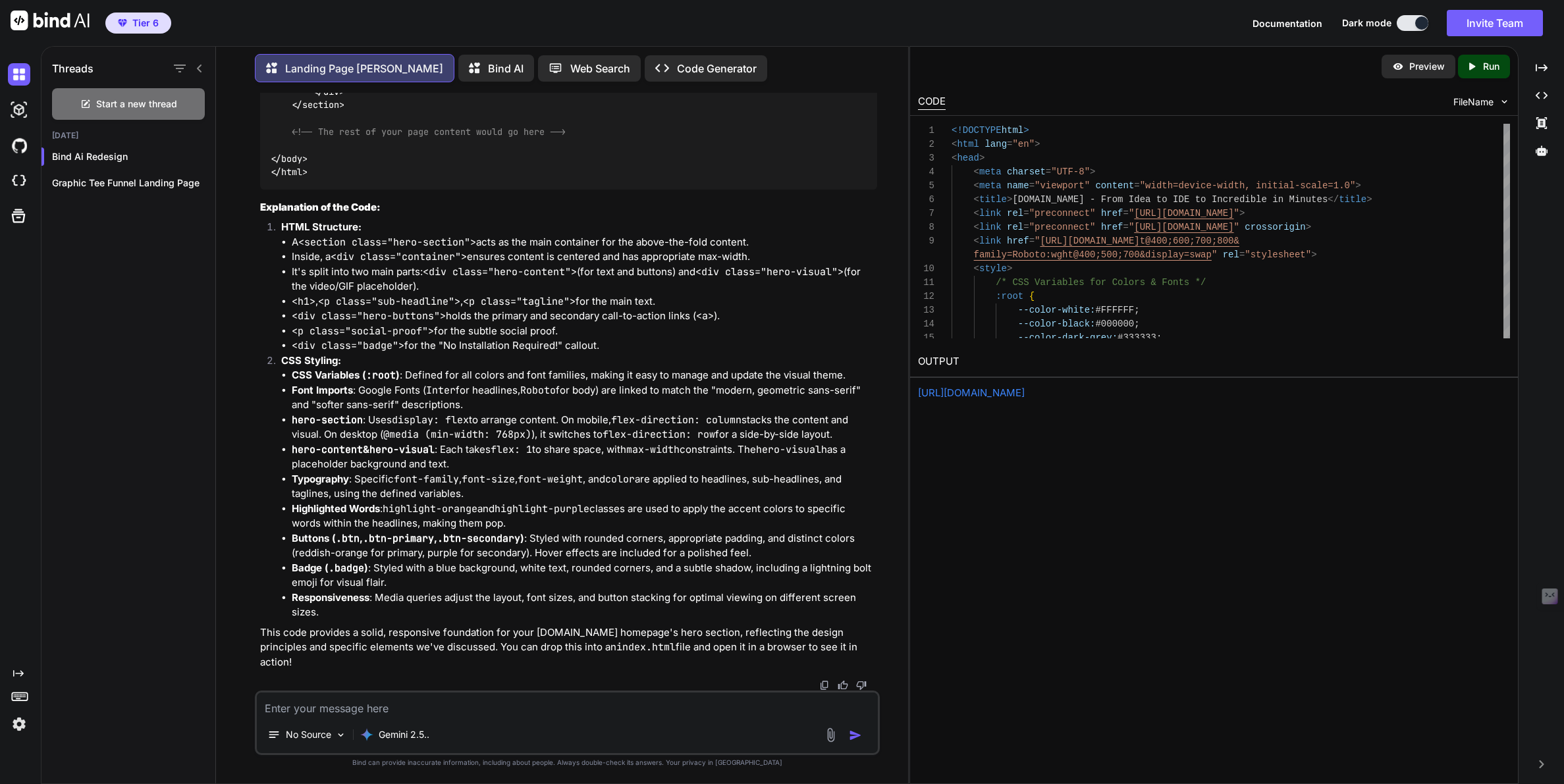
scroll to position [23463, 0]
